Goal: Task Accomplishment & Management: Manage account settings

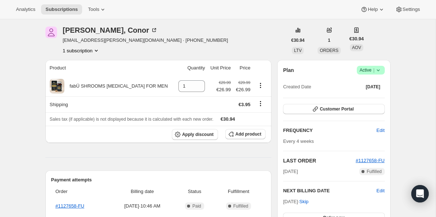
scroll to position [24, 0]
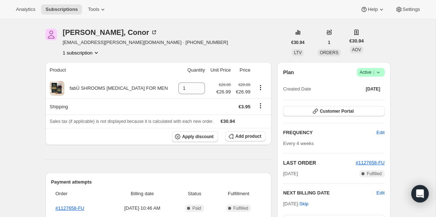
click at [364, 73] on span "Active |" at bounding box center [370, 72] width 22 height 7
click at [366, 98] on span "Cancel subscription" at bounding box center [368, 98] width 41 height 5
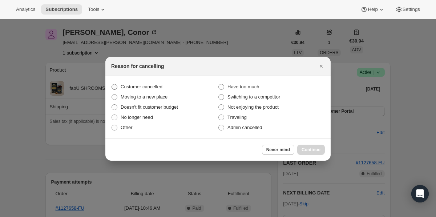
click at [154, 87] on span "Customer cancelled" at bounding box center [142, 86] width 42 height 5
click at [112, 84] on input "Customer cancelled" at bounding box center [111, 84] width 0 height 0
radio input "true"
click at [308, 147] on span "Continue" at bounding box center [310, 150] width 19 height 6
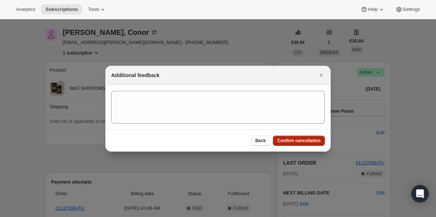
click at [288, 139] on span "Confirm cancellation" at bounding box center [298, 141] width 43 height 6
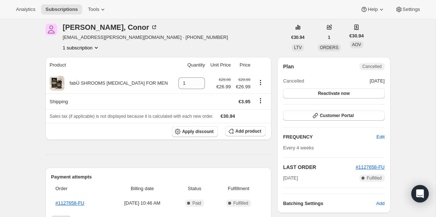
scroll to position [65, 0]
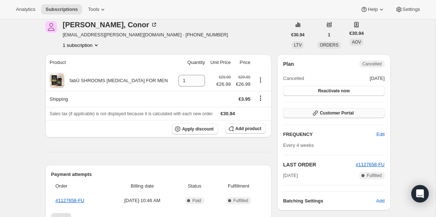
click at [327, 113] on span "Customer Portal" at bounding box center [336, 113] width 34 height 6
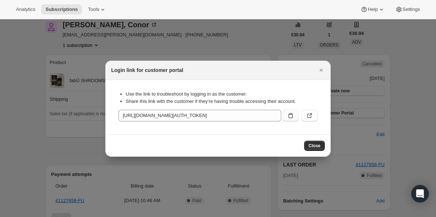
click at [293, 116] on icon ":reo:" at bounding box center [290, 115] width 4 height 5
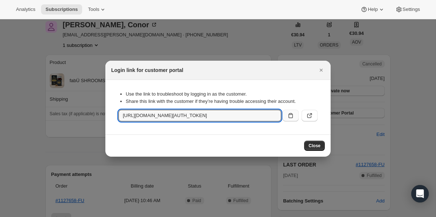
click at [136, 41] on div at bounding box center [218, 108] width 436 height 217
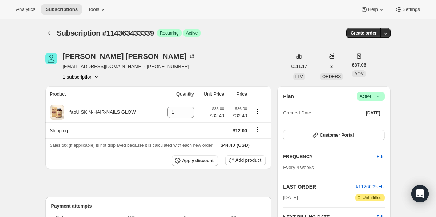
click at [363, 95] on span "Active |" at bounding box center [370, 96] width 22 height 7
click at [360, 122] on span "Cancel subscription" at bounding box center [368, 122] width 41 height 5
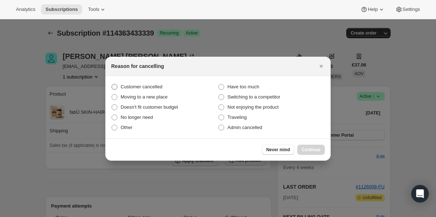
click at [162, 86] on span "Customer cancelled" at bounding box center [142, 86] width 42 height 5
click at [112, 84] on input "Customer cancelled" at bounding box center [111, 84] width 0 height 0
radio input "true"
click at [322, 148] on button "Continue" at bounding box center [311, 149] width 28 height 10
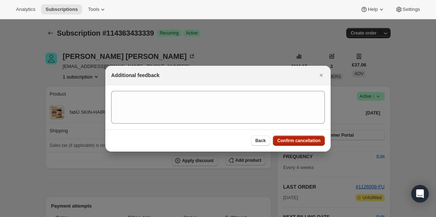
click at [308, 139] on span "Confirm cancellation" at bounding box center [298, 141] width 43 height 6
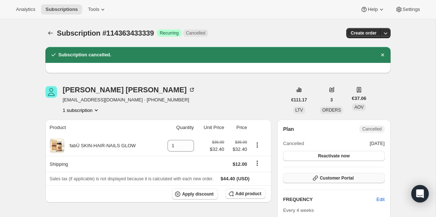
click at [333, 182] on button "Customer Portal" at bounding box center [333, 178] width 101 height 10
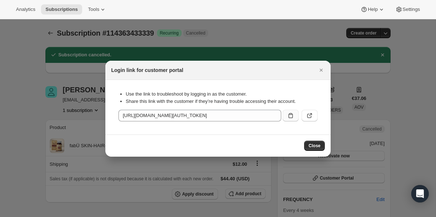
click at [292, 114] on icon ":reo:" at bounding box center [290, 115] width 7 height 7
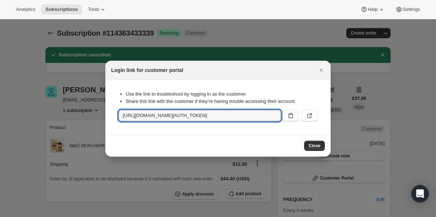
click at [292, 115] on icon ":reo:" at bounding box center [290, 115] width 7 height 7
click at [320, 69] on icon "Close" at bounding box center [320, 69] width 7 height 7
